Goal: Obtain resource: Download file/media

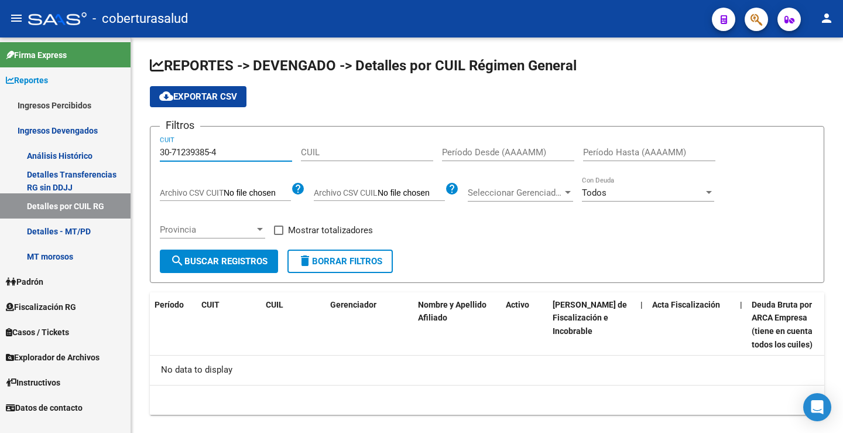
drag, startPoint x: 223, startPoint y: 151, endPoint x: 121, endPoint y: 156, distance: 102.6
click at [100, 152] on mat-sidenav-container "Firma Express Reportes Ingresos Percibidos Análisis Ingresos RG por CUIT (mensu…" at bounding box center [421, 234] width 843 height 395
paste input "27-25793474-3"
drag, startPoint x: 223, startPoint y: 260, endPoint x: 238, endPoint y: 258, distance: 15.3
click at [223, 259] on span "search Buscar Registros" at bounding box center [218, 261] width 97 height 11
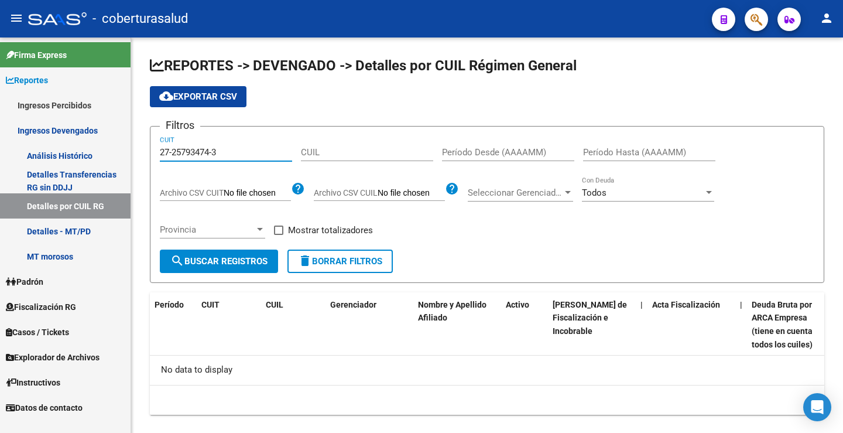
drag, startPoint x: 224, startPoint y: 150, endPoint x: 87, endPoint y: 141, distance: 137.3
click at [92, 142] on mat-sidenav-container "Firma Express Reportes Ingresos Percibidos Análisis Ingresos RG por CUIT (mensu…" at bounding box center [421, 234] width 843 height 395
paste input "04113768-7"
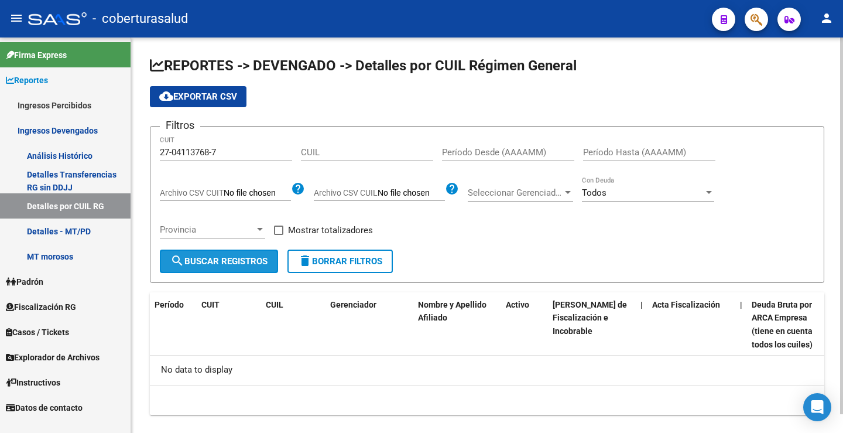
click at [222, 262] on span "search Buscar Registros" at bounding box center [218, 261] width 97 height 11
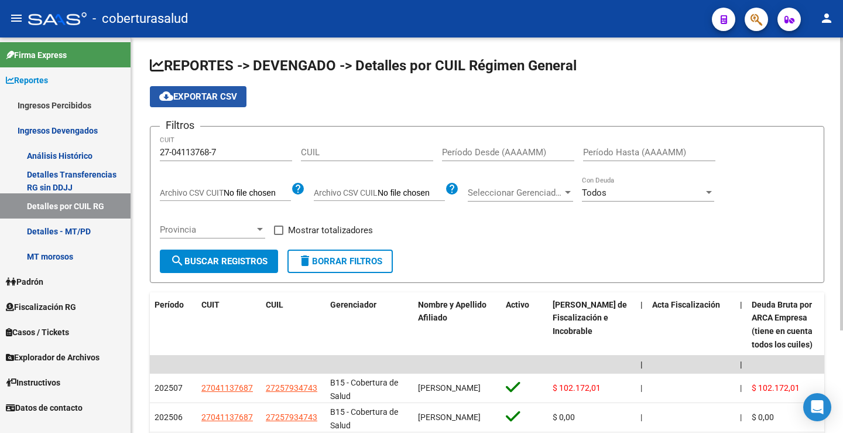
drag, startPoint x: 186, startPoint y: 90, endPoint x: 242, endPoint y: 124, distance: 65.4
click at [186, 90] on button "cloud_download Exportar CSV" at bounding box center [198, 96] width 97 height 21
click at [86, 145] on mat-sidenav-container "Firma Express Reportes Ingresos Percibidos Análisis Ingresos RG por CUIT (mensu…" at bounding box center [421, 234] width 843 height 395
paste input "30-57200941-2"
drag, startPoint x: 243, startPoint y: 262, endPoint x: 334, endPoint y: 196, distance: 112.7
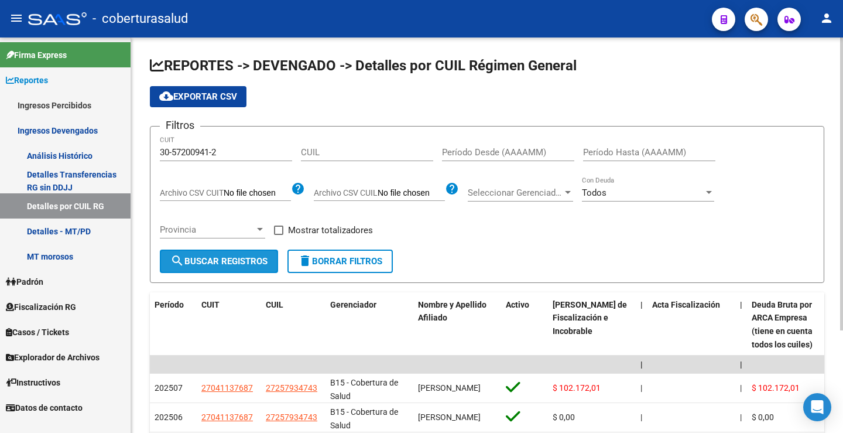
click at [242, 259] on span "search Buscar Registros" at bounding box center [218, 261] width 97 height 11
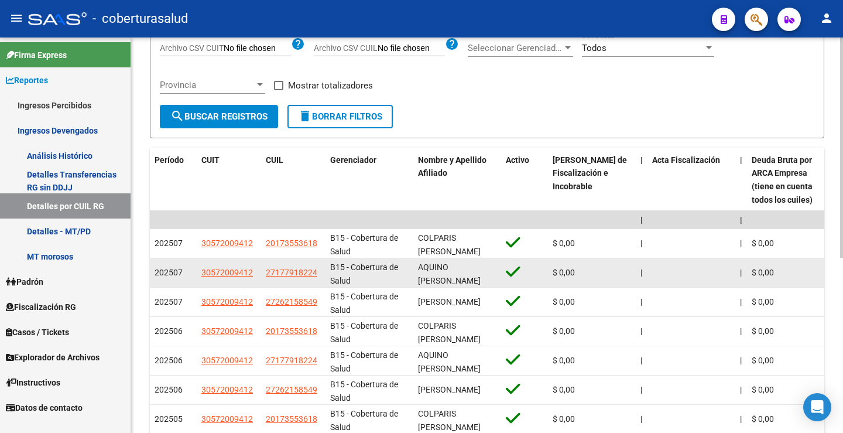
scroll to position [80, 0]
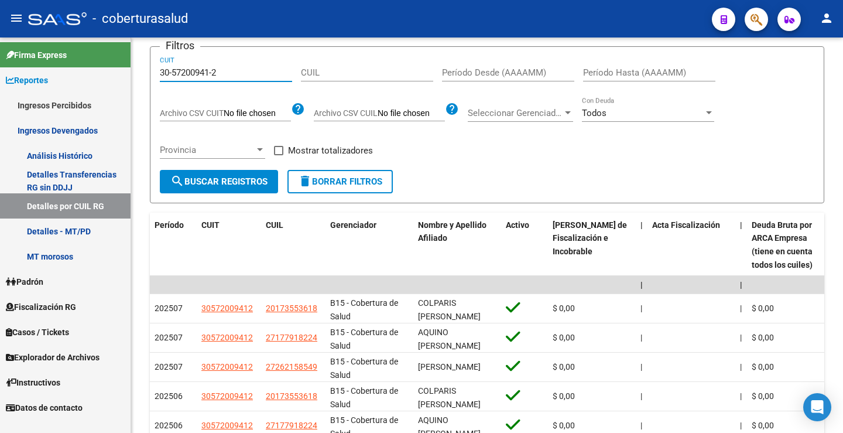
drag, startPoint x: 228, startPoint y: 76, endPoint x: 123, endPoint y: 74, distance: 104.8
click at [115, 73] on mat-sidenav-container "Firma Express Reportes Ingresos Percibidos Análisis Ingresos RG por CUIT (mensu…" at bounding box center [421, 234] width 843 height 395
paste input "66095839-4"
type input "30-66095839-4"
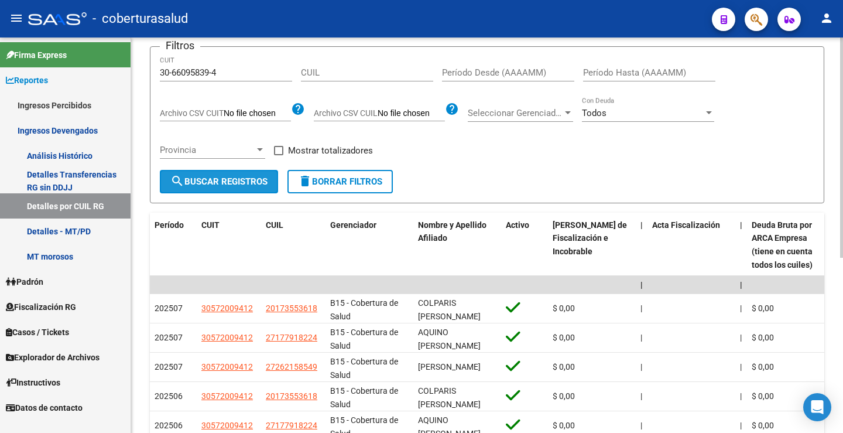
click at [220, 188] on button "search Buscar Registros" at bounding box center [219, 181] width 118 height 23
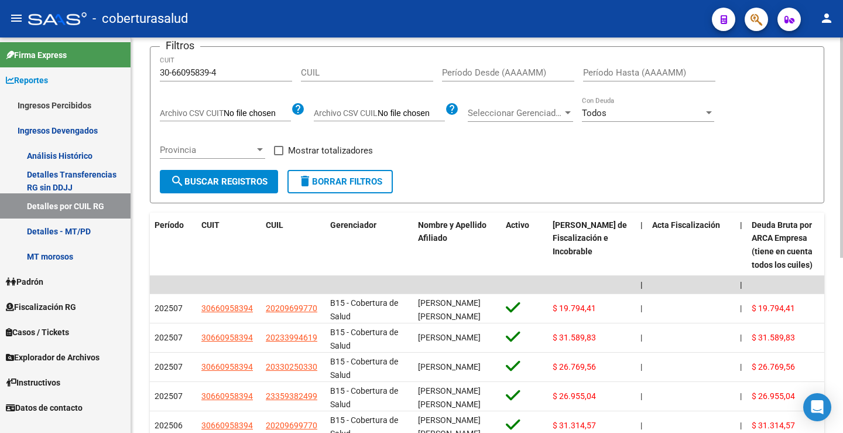
scroll to position [0, 0]
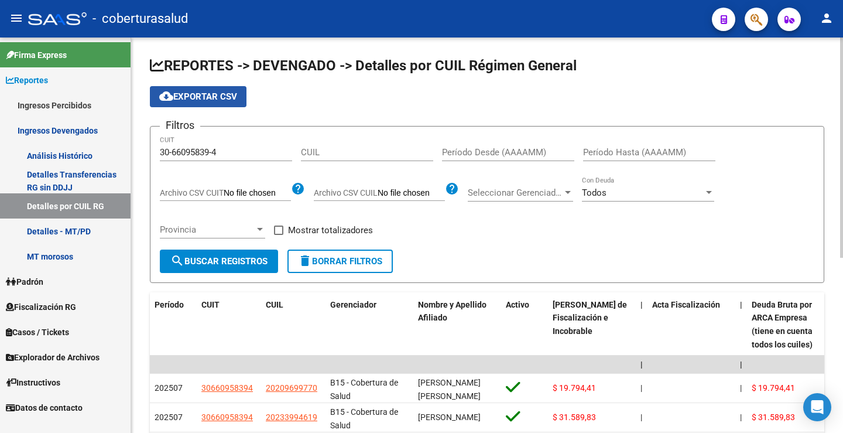
drag, startPoint x: 228, startPoint y: 98, endPoint x: 501, endPoint y: 97, distance: 273.5
click at [234, 95] on span "cloud_download Exportar CSV" at bounding box center [198, 96] width 78 height 11
